Goal: Task Accomplishment & Management: Manage account settings

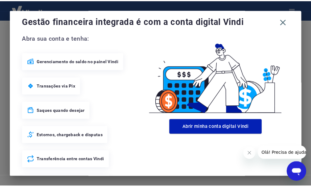
scroll to position [38, 0]
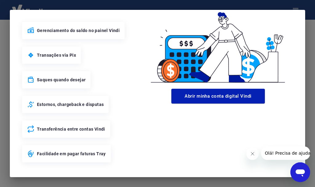
click at [308, 45] on div "Gestão financeira integrada é com a conta digital Vindi Abra sua conta e tenha:…" at bounding box center [157, 93] width 315 height 187
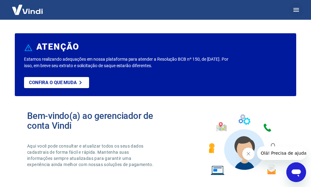
click at [295, 14] on button "button" at bounding box center [295, 9] width 15 height 15
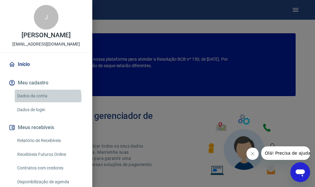
click at [47, 102] on link "Dados da conta" at bounding box center [50, 96] width 70 height 13
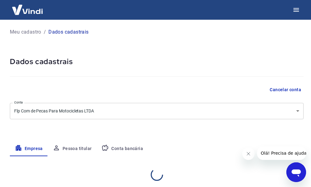
select select "PR"
select select "business"
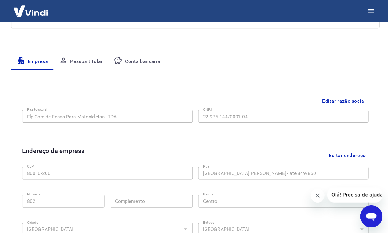
scroll to position [94, 0]
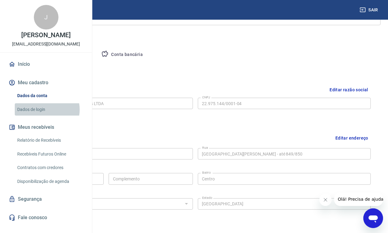
drag, startPoint x: 303, startPoint y: 1, endPoint x: 43, endPoint y: 136, distance: 292.6
click at [43, 116] on link "Dados de login" at bounding box center [50, 109] width 70 height 13
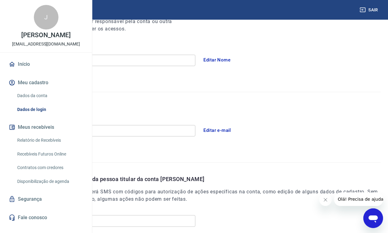
scroll to position [17, 0]
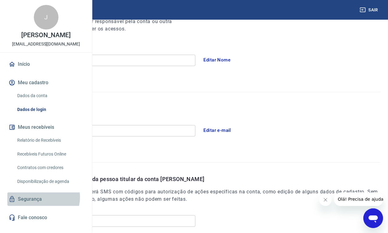
click at [36, 187] on link "Segurança" at bounding box center [45, 200] width 77 height 14
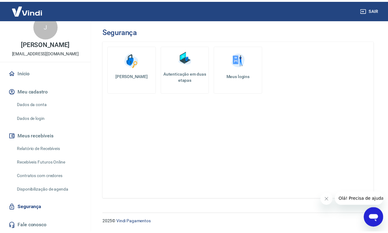
scroll to position [17, 0]
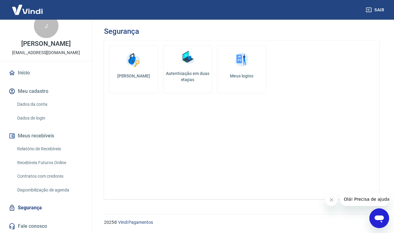
click at [51, 119] on link "Dados de login" at bounding box center [50, 118] width 70 height 13
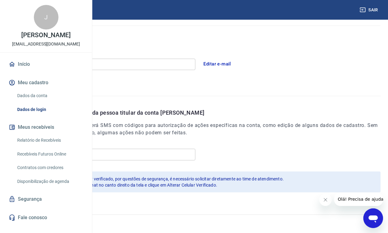
scroll to position [161, 0]
click at [39, 102] on link "Dados da conta" at bounding box center [50, 96] width 70 height 13
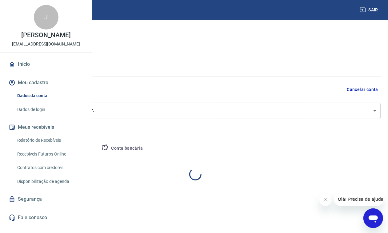
select select "PR"
select select "business"
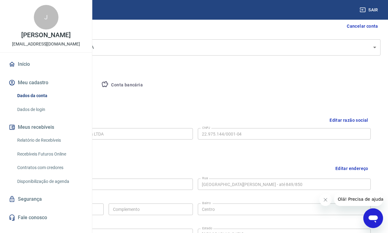
scroll to position [77, 0]
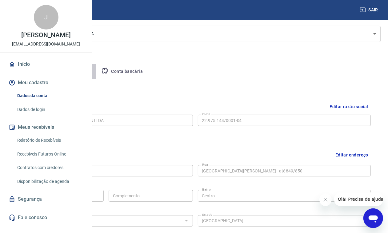
click at [97, 72] on button "Pessoa titular" at bounding box center [72, 71] width 49 height 15
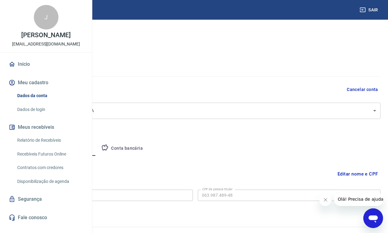
scroll to position [13, 0]
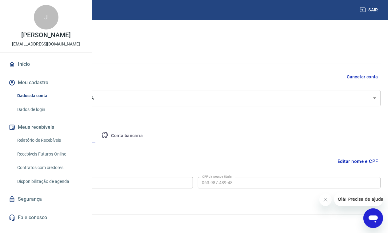
click at [48, 131] on button "Empresa" at bounding box center [29, 136] width 38 height 15
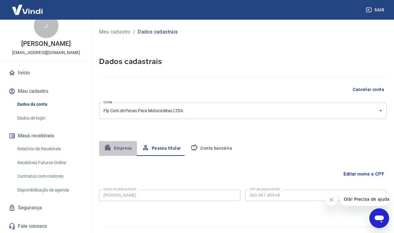
select select "PR"
select select "business"
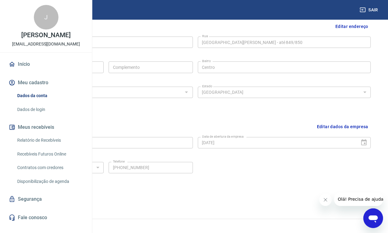
scroll to position [210, 0]
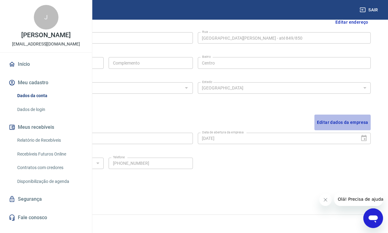
click at [315, 124] on button "Editar dados da empresa" at bounding box center [343, 123] width 56 height 16
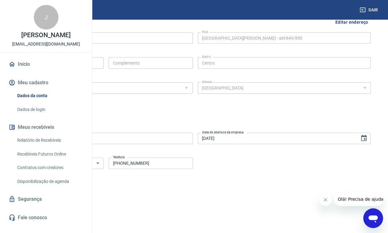
click at [76, 187] on button "Cancelar" at bounding box center [62, 196] width 28 height 12
drag, startPoint x: 388, startPoint y: 161, endPoint x: 393, endPoint y: 102, distance: 59.3
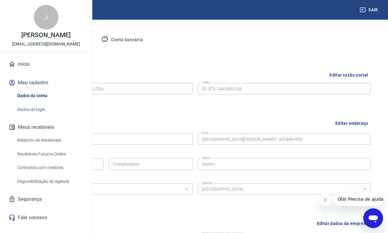
scroll to position [110, 0]
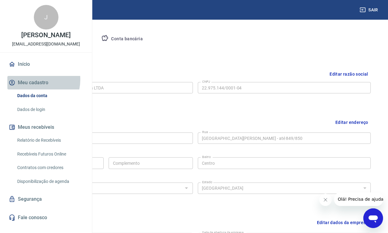
click at [32, 89] on button "Meu cadastro" at bounding box center [45, 83] width 77 height 14
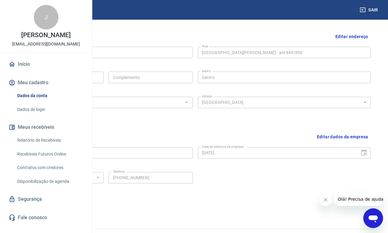
scroll to position [210, 0]
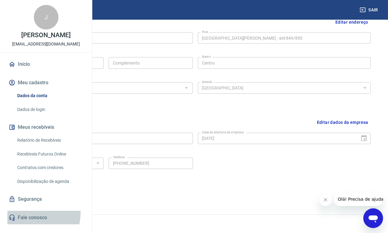
click at [33, 187] on link "Fale conosco" at bounding box center [45, 218] width 77 height 14
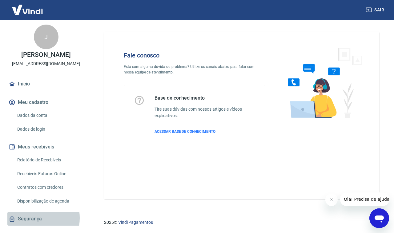
click at [29, 187] on link "Segurança" at bounding box center [45, 219] width 77 height 14
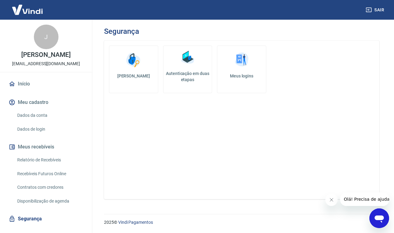
click at [242, 65] on img at bounding box center [241, 60] width 18 height 18
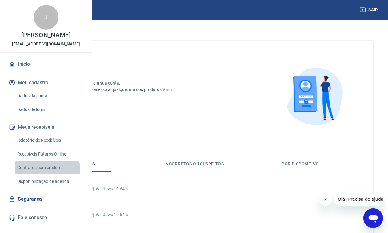
click at [45, 174] on link "Contratos com credores" at bounding box center [50, 168] width 70 height 13
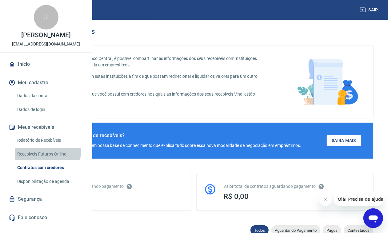
click at [47, 161] on link "Recebíveis Futuros Online" at bounding box center [50, 154] width 70 height 13
click at [38, 116] on link "Dados de login" at bounding box center [50, 109] width 70 height 13
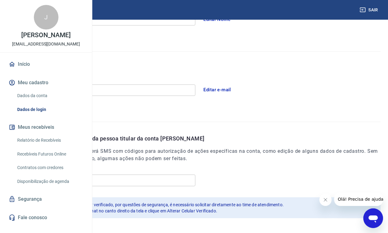
scroll to position [122, 0]
